Goal: Task Accomplishment & Management: Complete application form

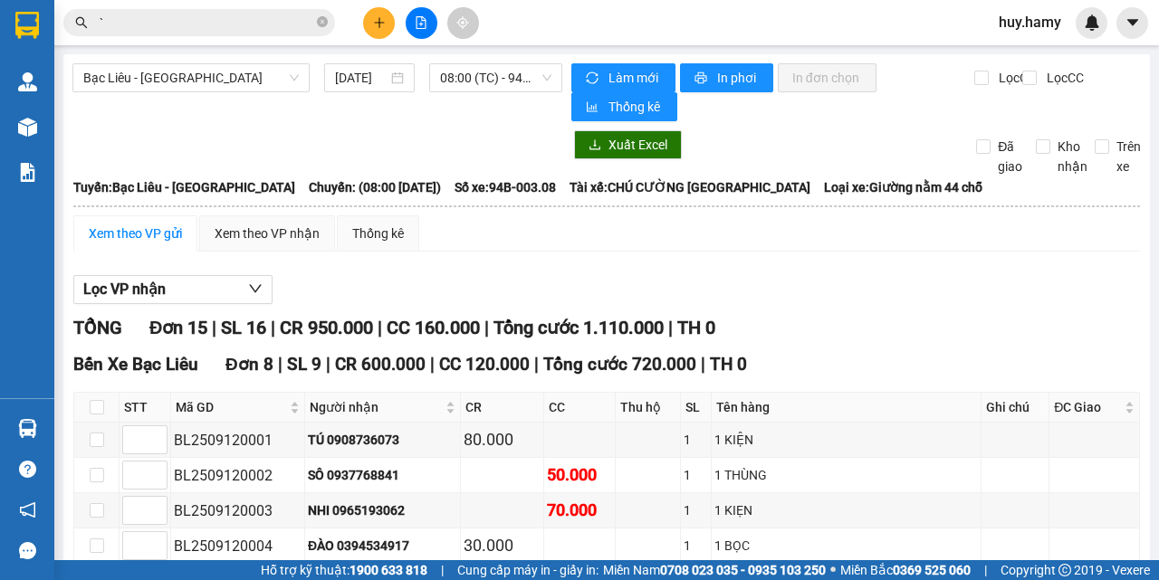
scroll to position [622, 0]
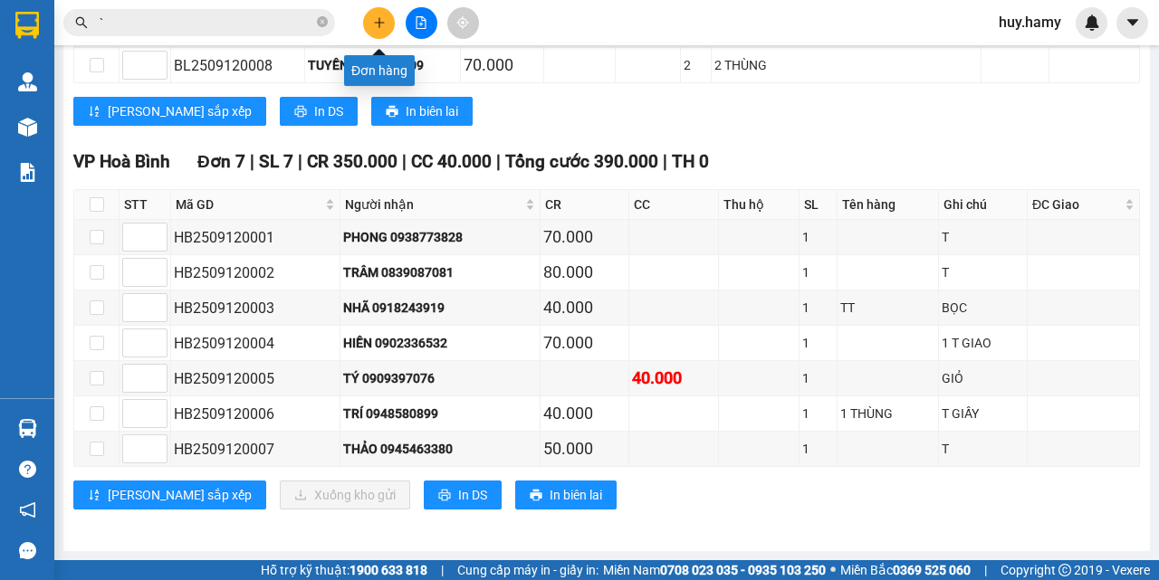
click at [382, 10] on button at bounding box center [379, 23] width 32 height 32
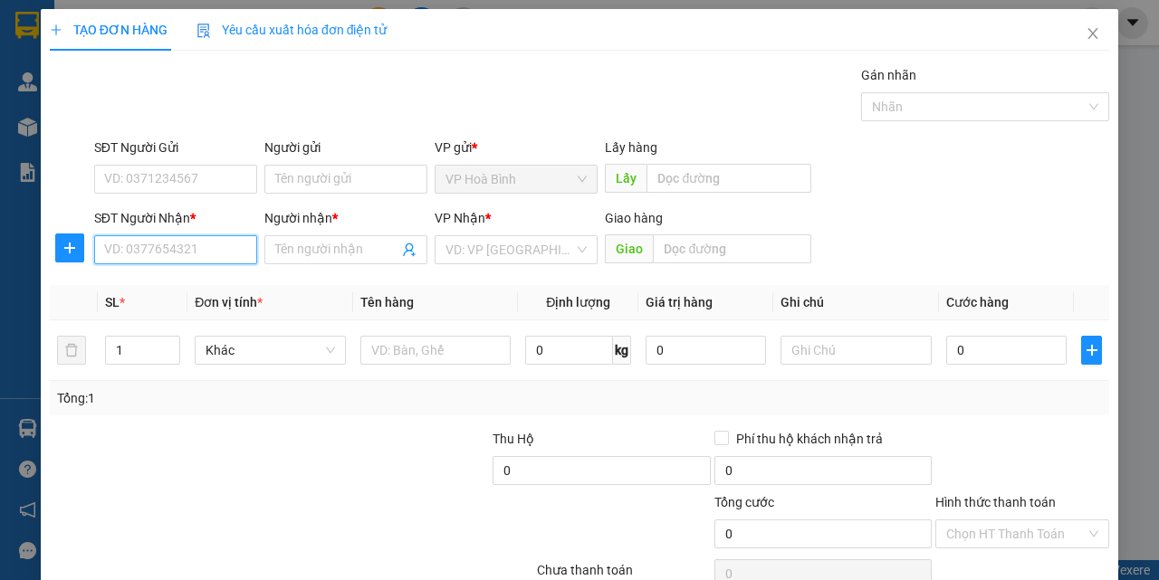
click at [170, 251] on input "SĐT Người Nhận *" at bounding box center [175, 249] width 163 height 29
type input "0901410372"
click at [158, 282] on div "0901410372 - KIỀU" at bounding box center [173, 286] width 139 height 20
type input "KIỀU"
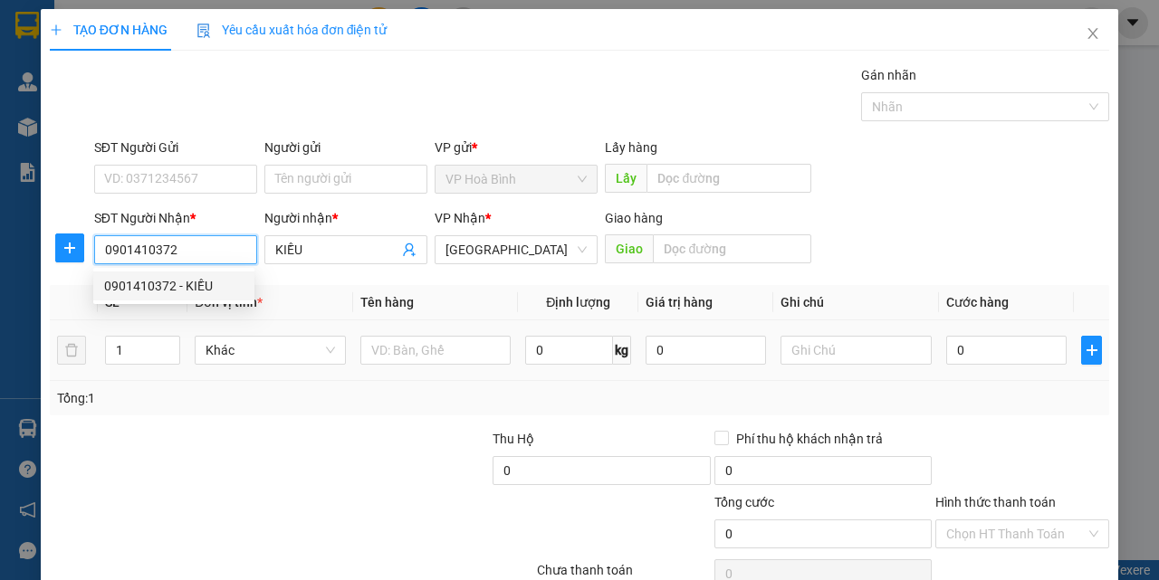
type input "50.000"
type input "0901410372"
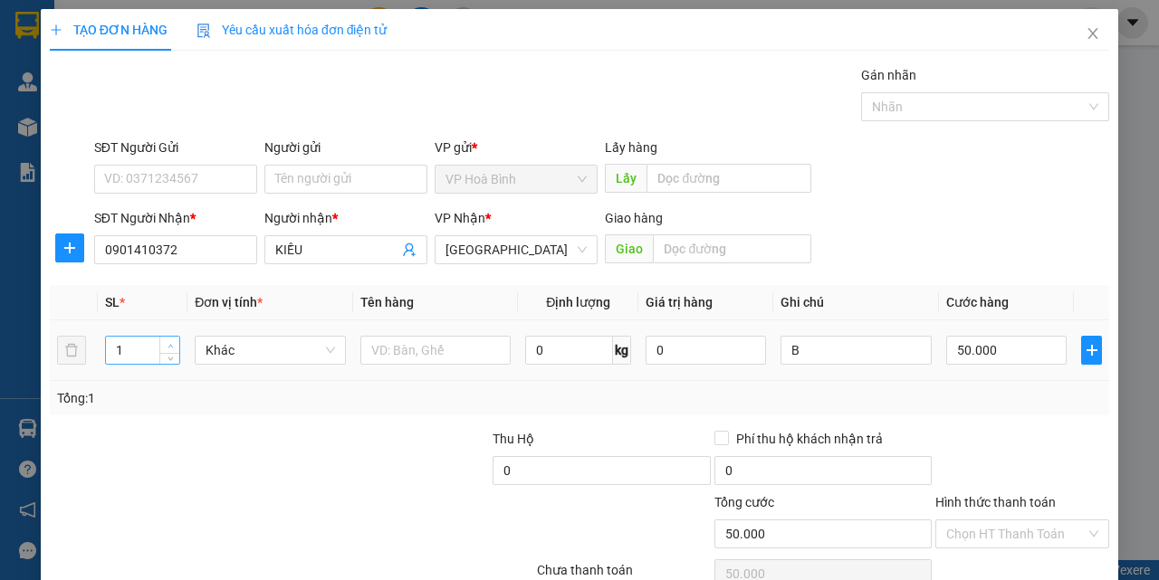
type input "2"
click at [166, 339] on span "Increase Value" at bounding box center [169, 345] width 20 height 16
click at [974, 358] on input "50.000" at bounding box center [1006, 350] width 120 height 29
type input "0"
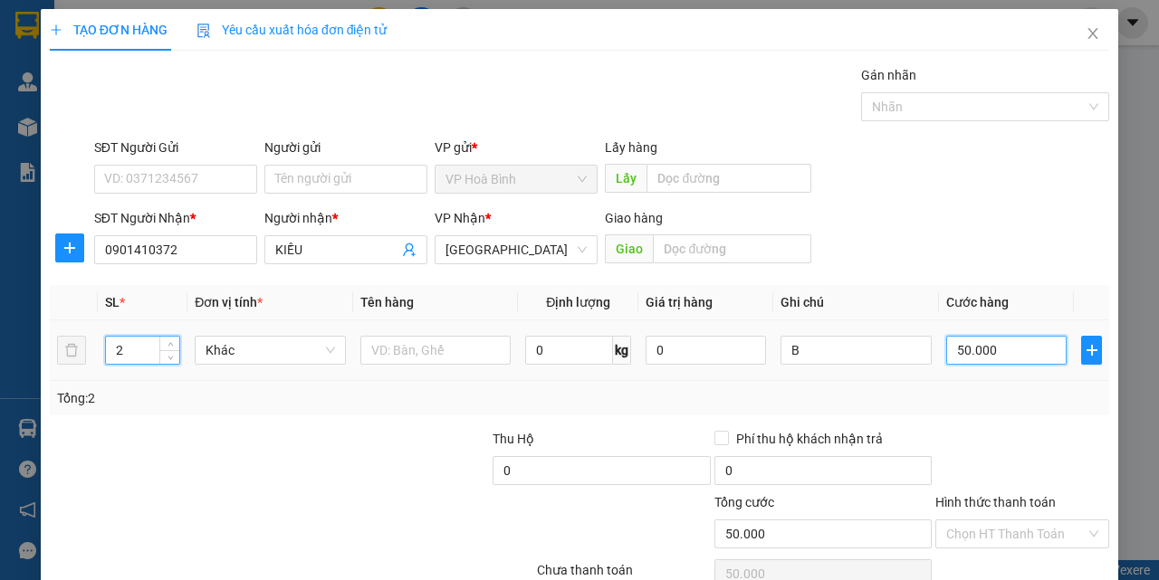
type input "0"
type input "8"
type input "08"
type input "80"
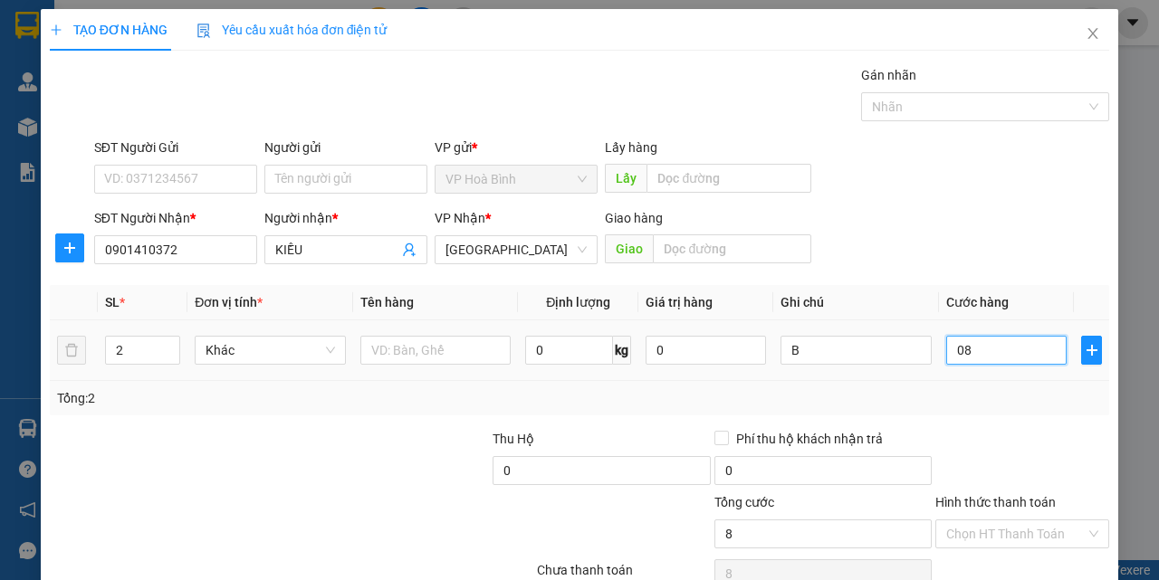
type input "80"
type input "0.800"
type input "800"
drag, startPoint x: 941, startPoint y: 352, endPoint x: 990, endPoint y: 367, distance: 51.9
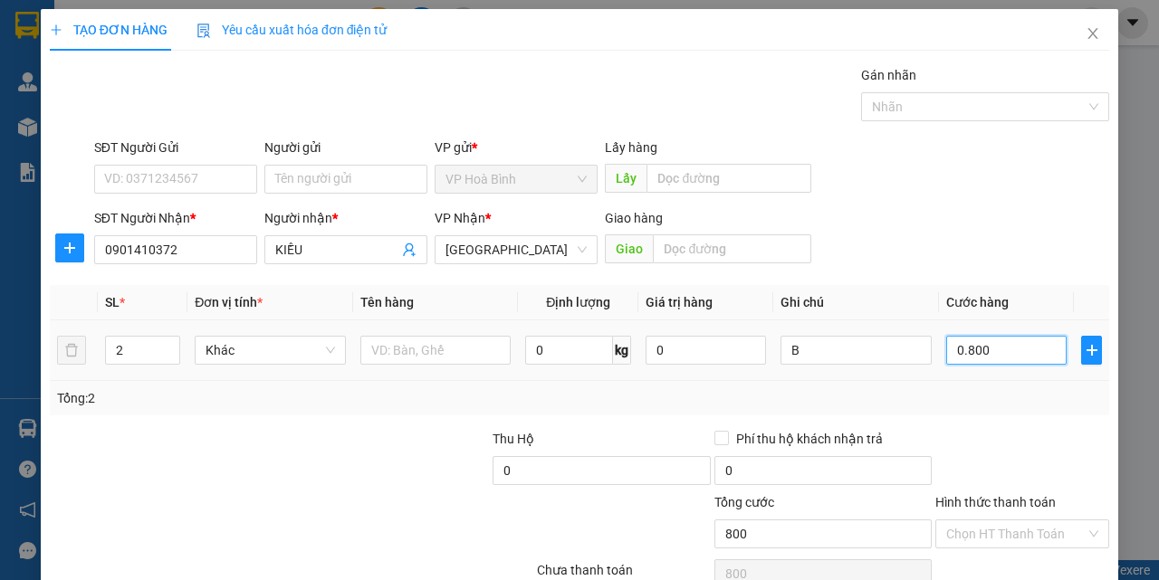
click at [990, 367] on div "0.800" at bounding box center [1006, 350] width 120 height 36
type input "8"
type input "80"
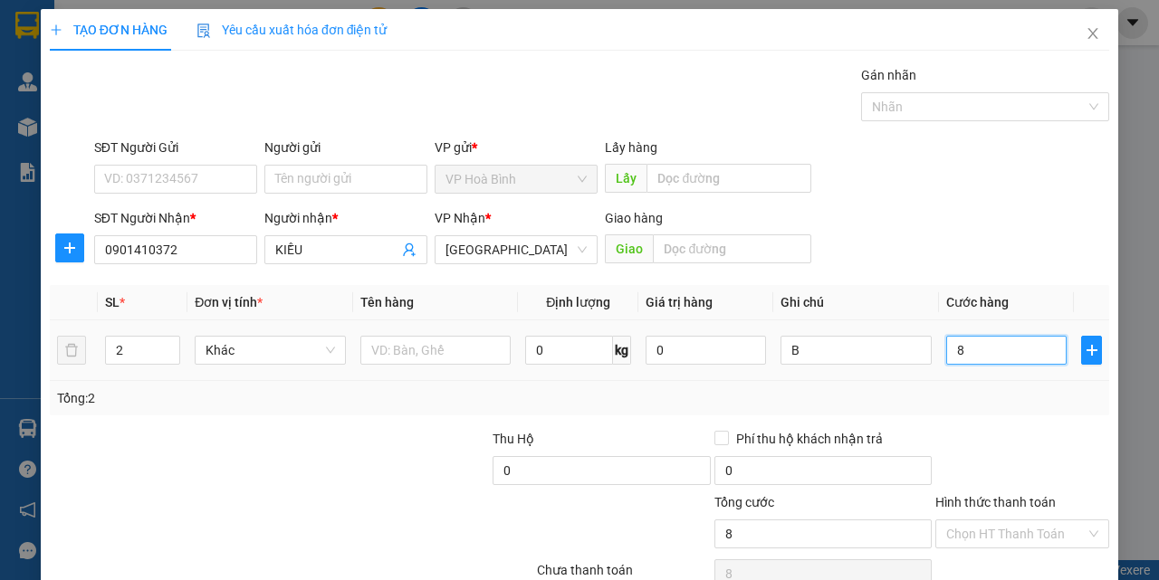
type input "80"
type input "800"
type input "8.000"
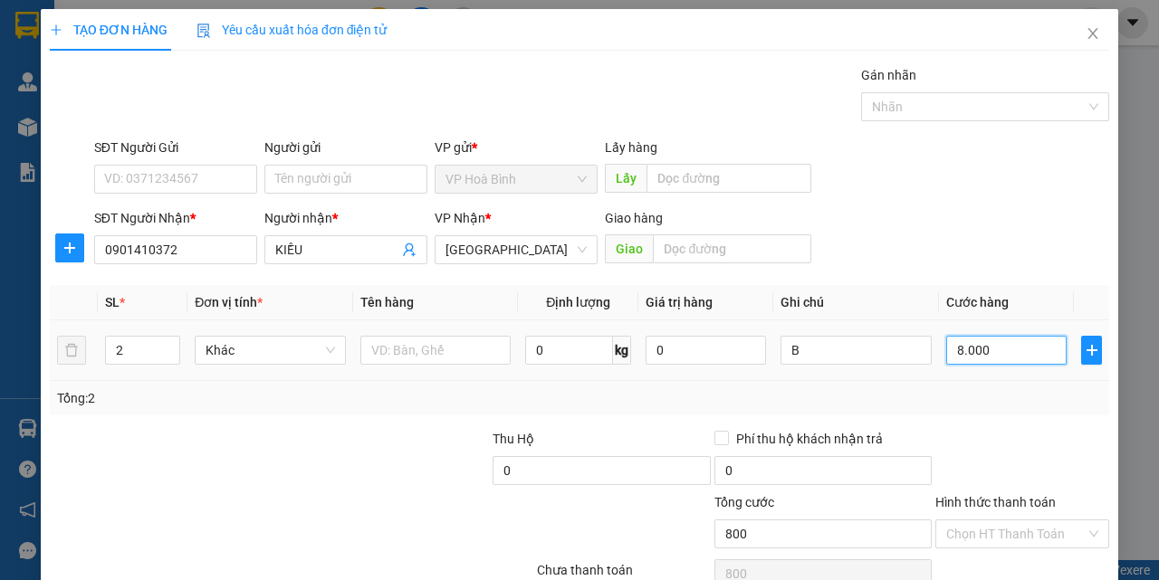
type input "8.000"
type input "80.000"
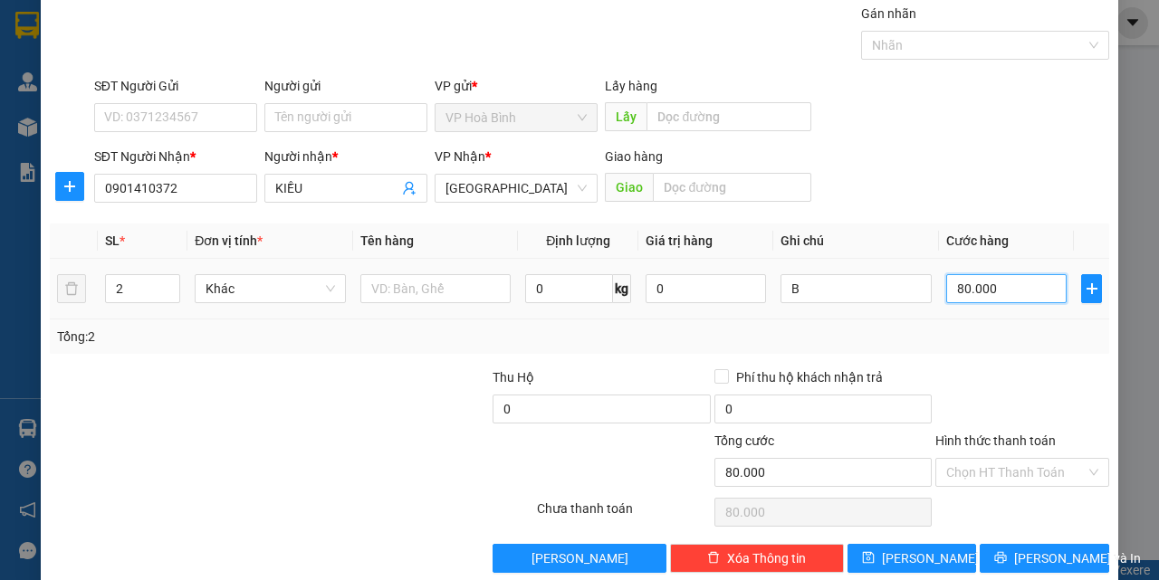
scroll to position [90, 0]
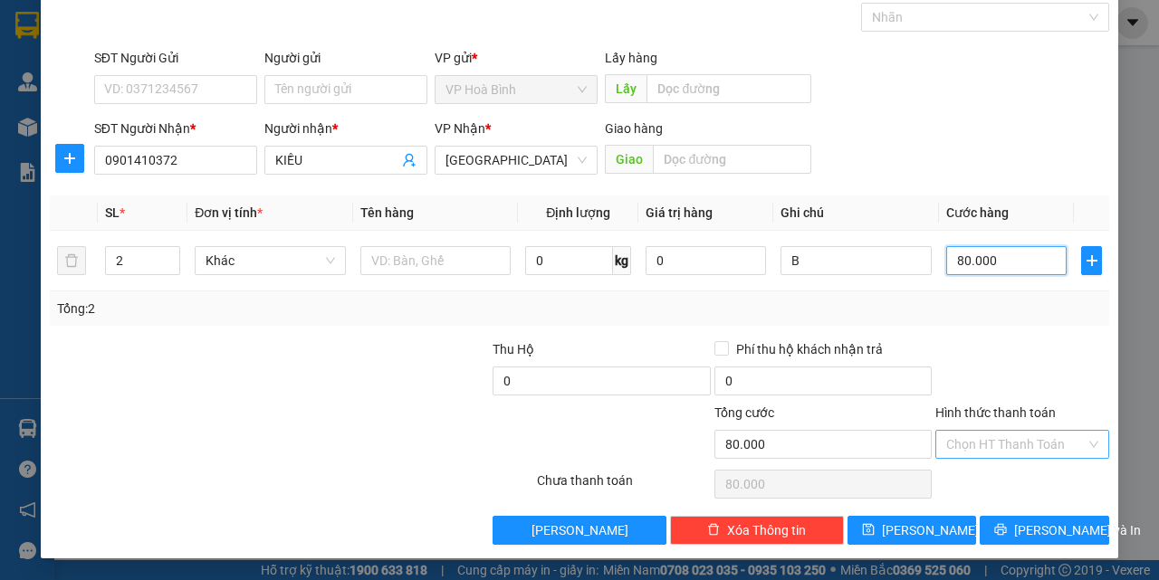
type input "80.000"
click at [997, 435] on input "Hình thức thanh toán" at bounding box center [1015, 444] width 139 height 27
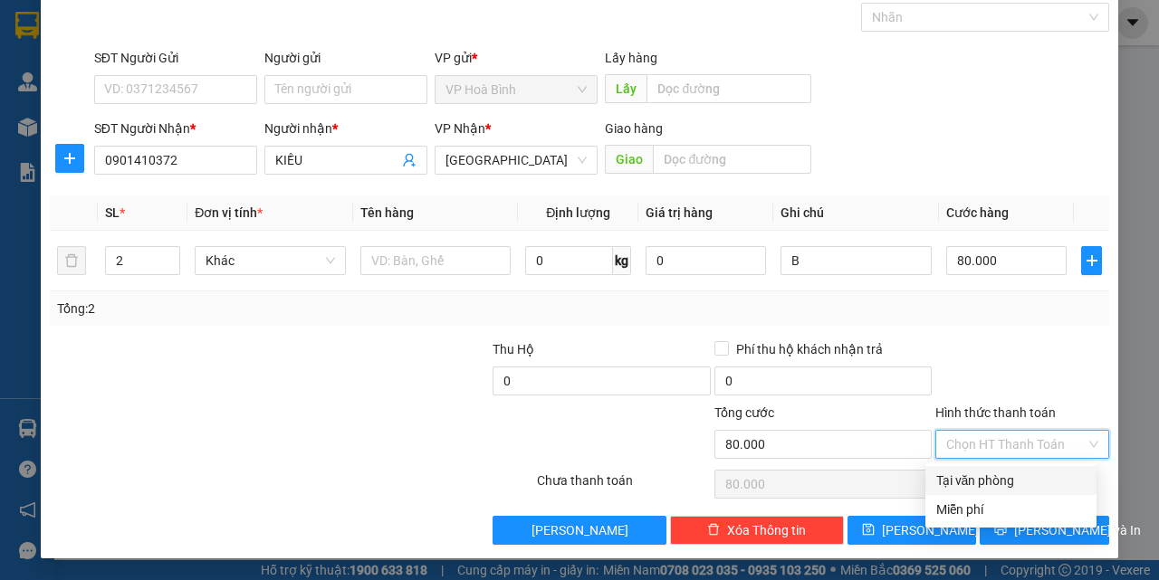
click at [1003, 470] on div "Tại văn phòng" at bounding box center [1010, 480] width 171 height 29
type input "0"
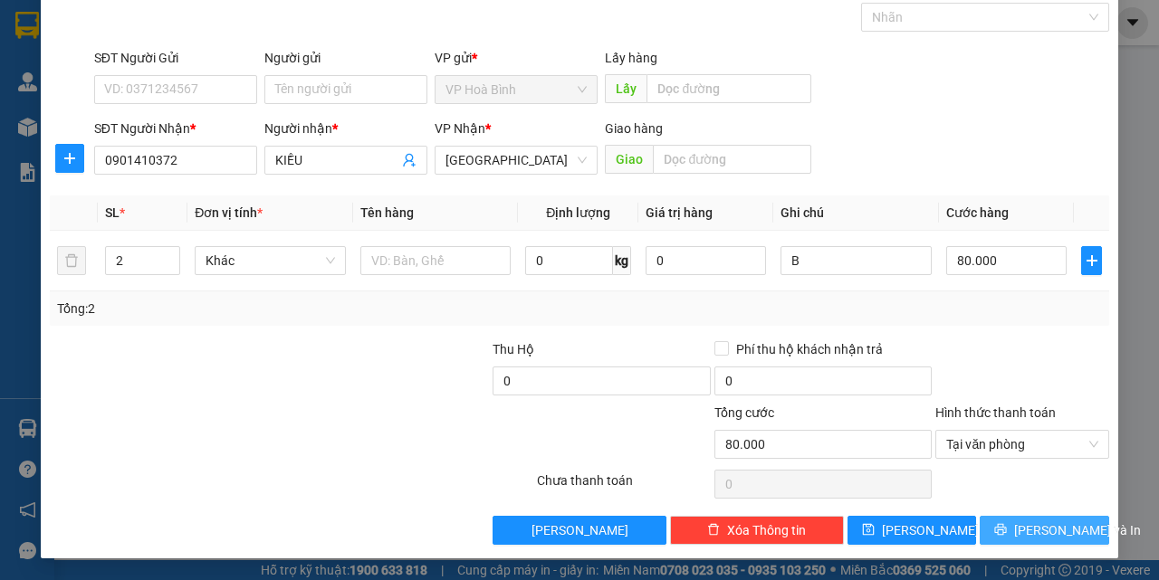
click at [1028, 528] on span "[PERSON_NAME] và In" at bounding box center [1077, 531] width 127 height 20
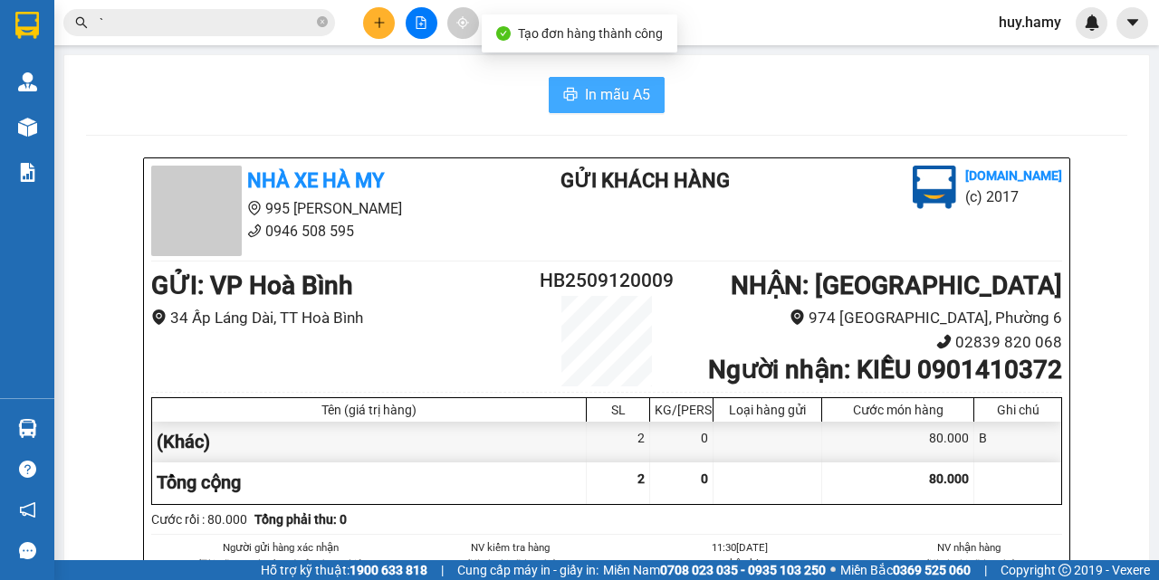
click at [626, 102] on span "In mẫu A5" at bounding box center [617, 94] width 65 height 23
